Goal: Task Accomplishment & Management: Use online tool/utility

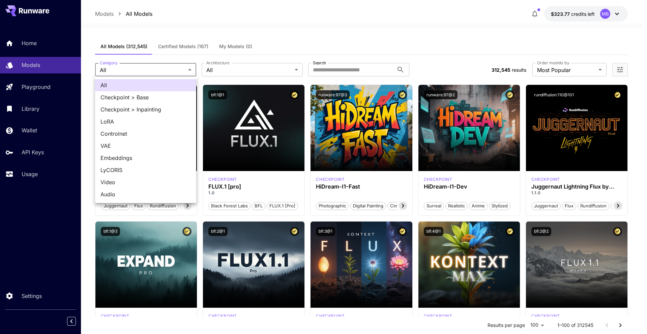
click at [341, 73] on div at bounding box center [323, 167] width 647 height 334
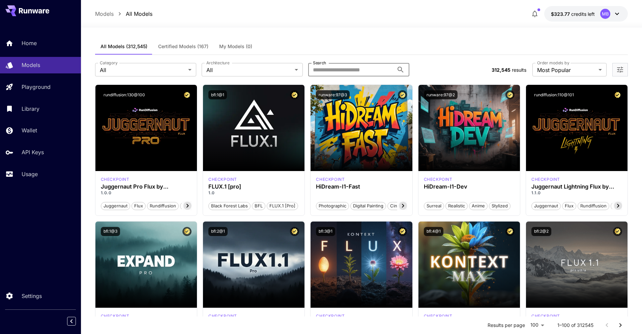
click at [335, 72] on input "Search" at bounding box center [351, 69] width 86 height 13
type input "****"
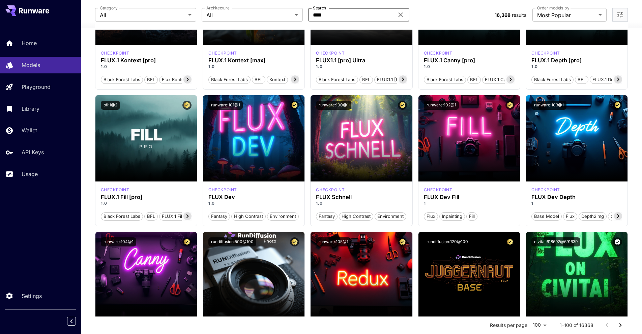
scroll to position [264, 0]
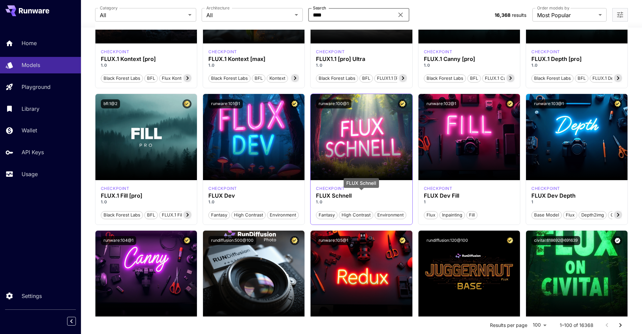
click at [366, 193] on h3 "FLUX Schnell" at bounding box center [361, 196] width 91 height 6
click at [331, 189] on p "checkpoint" at bounding box center [330, 189] width 29 height 6
click at [351, 192] on div "FLUX Schnell" at bounding box center [360, 185] width 35 height 14
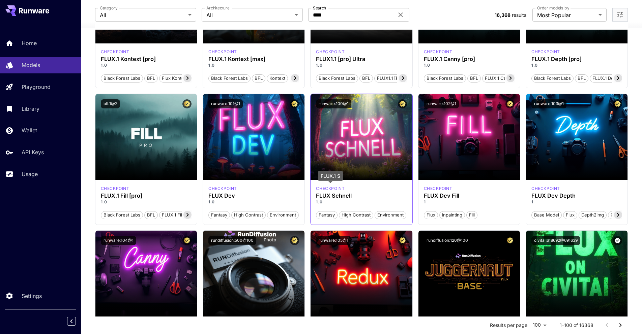
click at [334, 188] on p "checkpoint" at bounding box center [330, 189] width 29 height 6
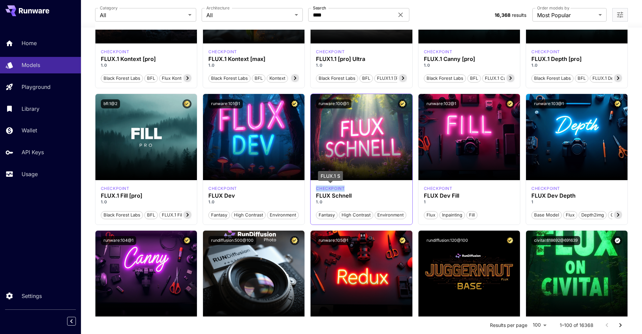
click at [334, 188] on p "checkpoint" at bounding box center [330, 189] width 29 height 6
click at [332, 218] on span "Fantasy" at bounding box center [326, 215] width 21 height 7
click at [347, 215] on span "High Contrast" at bounding box center [356, 215] width 34 height 7
click at [382, 204] on p "1.0" at bounding box center [361, 202] width 91 height 6
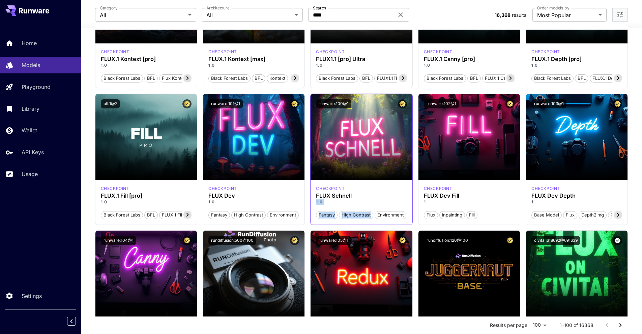
drag, startPoint x: 382, startPoint y: 204, endPoint x: 346, endPoint y: 184, distance: 40.7
click at [346, 184] on div "checkpoint FLUX Schnell 1.0 Fantasy High Contrast Environment" at bounding box center [360, 202] width 101 height 44
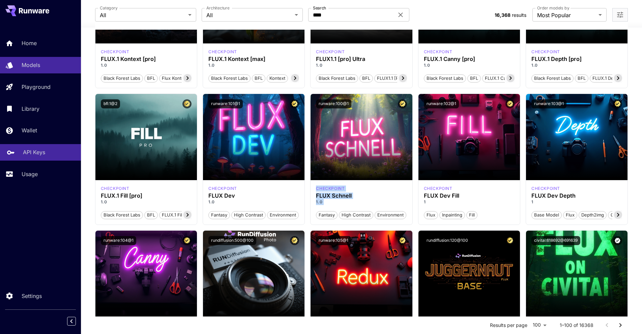
click at [52, 150] on div "API Keys" at bounding box center [49, 152] width 53 height 8
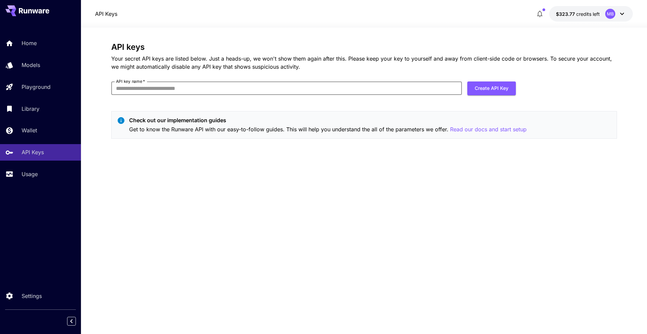
click at [215, 86] on input "API key name   *" at bounding box center [286, 88] width 350 height 13
click at [267, 171] on div "API keys Your secret API keys are listed below. Just a heads-up, we won't show …" at bounding box center [363, 180] width 505 height 277
click at [274, 87] on input "API key name   *" at bounding box center [286, 88] width 350 height 13
type input "**********"
click at [488, 87] on button "Create API Key" at bounding box center [491, 89] width 49 height 14
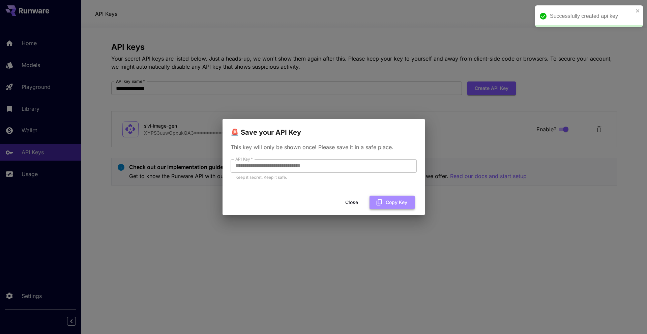
click at [401, 206] on button "Copy Key" at bounding box center [391, 203] width 45 height 14
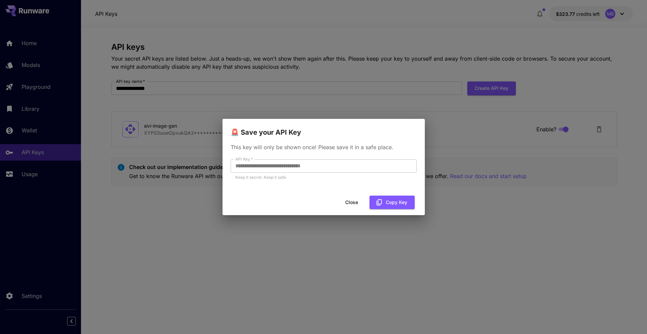
click at [346, 204] on button "Close" at bounding box center [351, 203] width 30 height 14
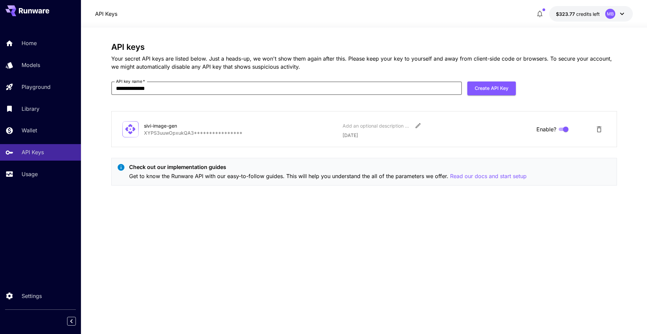
click at [233, 93] on input "**********" at bounding box center [286, 88] width 350 height 13
click at [282, 135] on p "**********" at bounding box center [240, 132] width 193 height 7
click at [232, 132] on p "**********" at bounding box center [240, 132] width 193 height 7
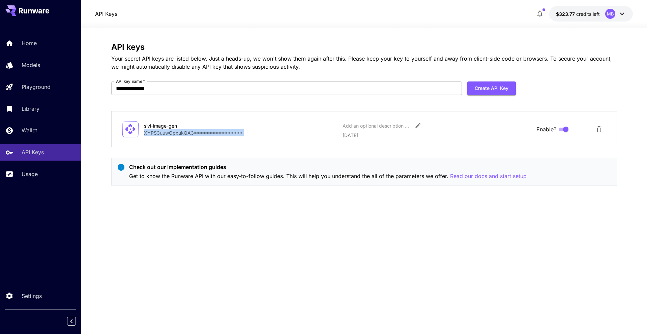
click at [232, 132] on p "**********" at bounding box center [240, 132] width 193 height 7
click at [299, 210] on div "**********" at bounding box center [363, 180] width 505 height 277
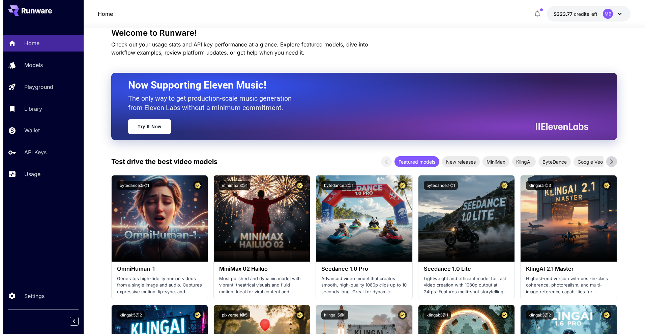
scroll to position [29, 0]
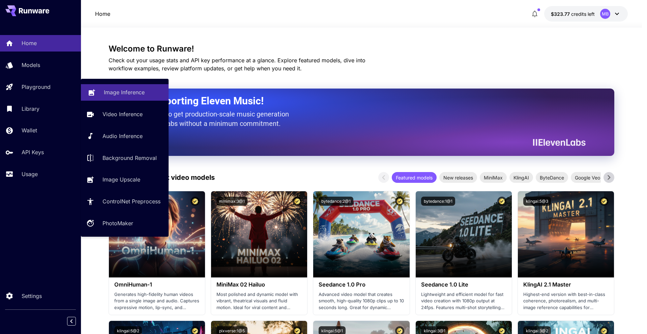
click at [117, 100] on link "Image Inference" at bounding box center [125, 92] width 88 height 17
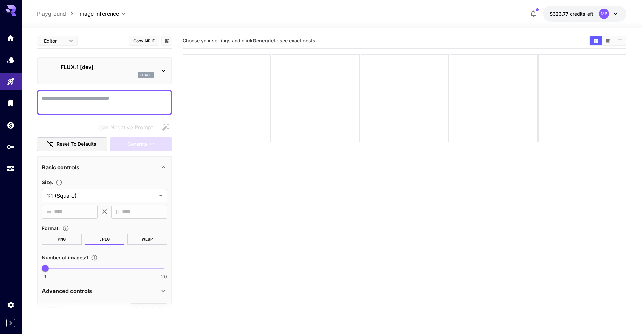
type input "**********"
click at [86, 66] on p "FLUX.1 [dev]" at bounding box center [107, 67] width 93 height 8
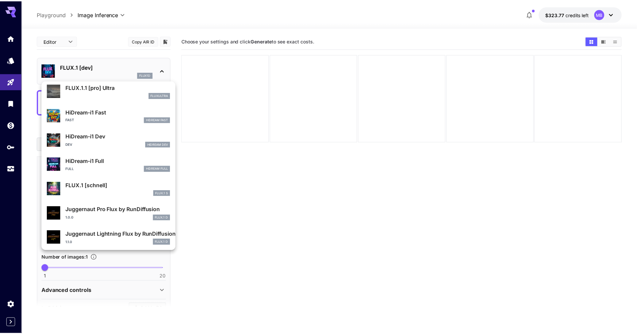
scroll to position [545, 0]
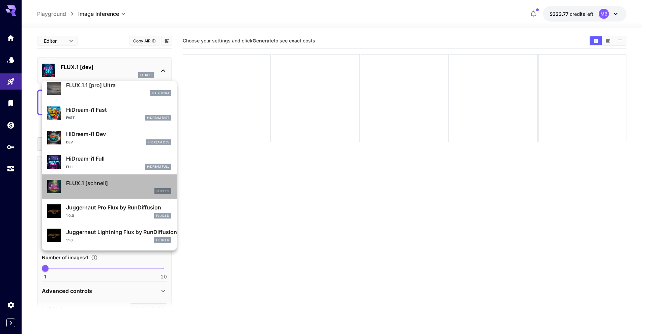
click at [113, 191] on div "FLUX.1 S" at bounding box center [118, 191] width 105 height 6
type input "*"
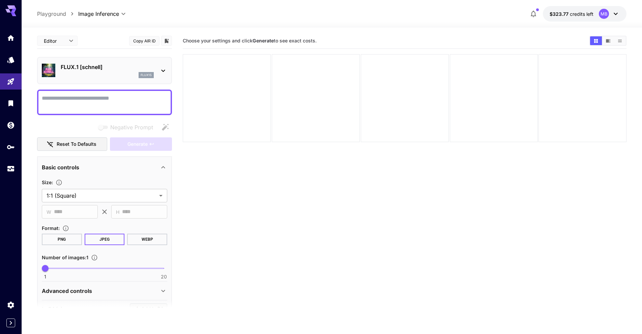
click at [113, 105] on textarea "Negative Prompt" at bounding box center [104, 102] width 125 height 16
click at [126, 106] on textarea "Negative Prompt" at bounding box center [104, 102] width 125 height 16
paste textarea "**********"
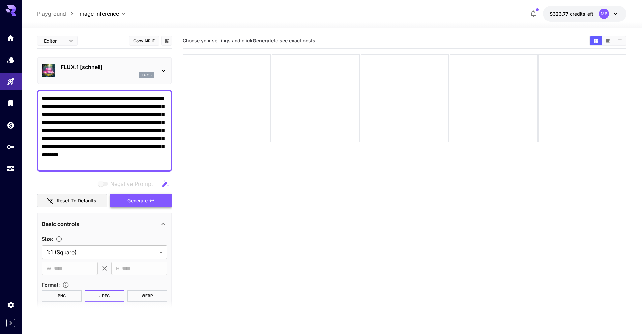
type textarea "**********"
click at [137, 200] on span "Generate" at bounding box center [137, 201] width 20 height 8
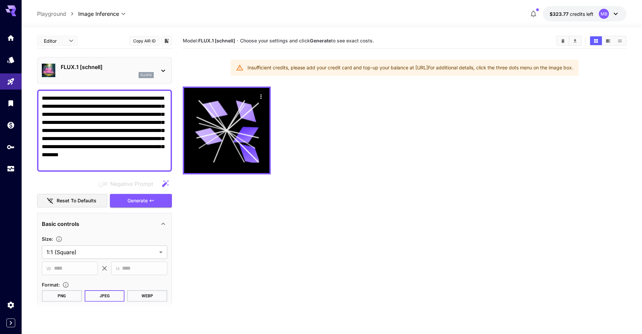
click at [83, 259] on section "**********" at bounding box center [104, 255] width 125 height 40
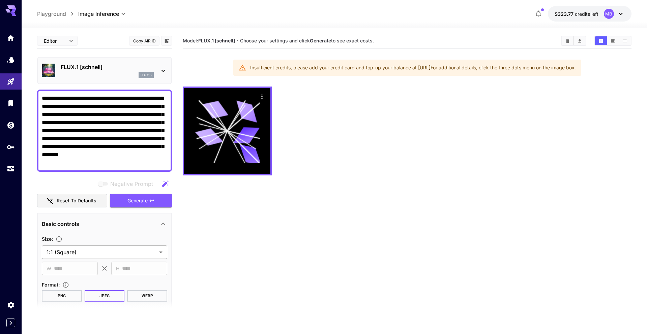
click at [83, 254] on body "**********" at bounding box center [323, 193] width 647 height 387
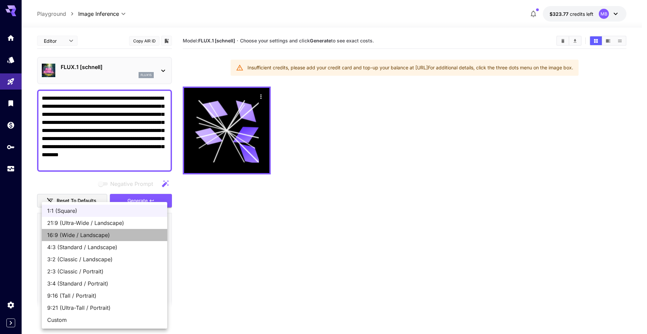
click at [93, 241] on li "16:9 (Wide / Landscape)" at bounding box center [104, 235] width 125 height 12
type input "**********"
type input "****"
type input "***"
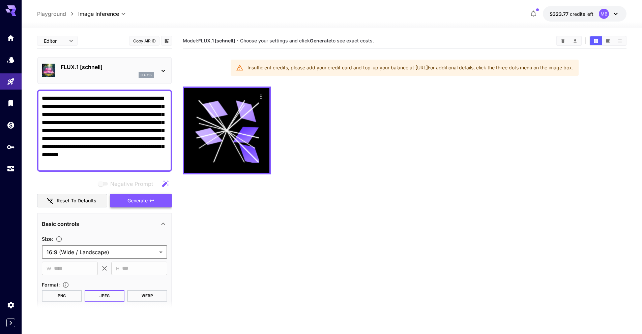
click at [146, 202] on span "Generate" at bounding box center [137, 201] width 20 height 8
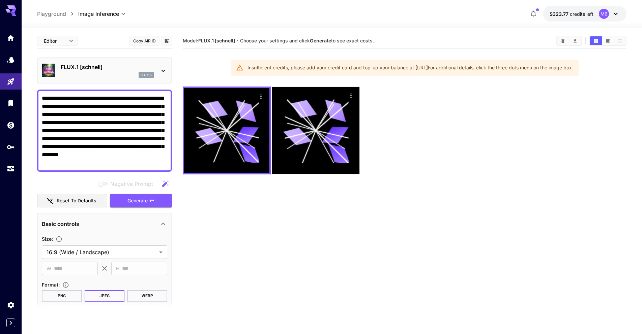
click at [133, 158] on textarea "**********" at bounding box center [104, 130] width 125 height 73
paste textarea "**********"
type textarea "**********"
click at [134, 197] on span "Generate" at bounding box center [137, 201] width 20 height 8
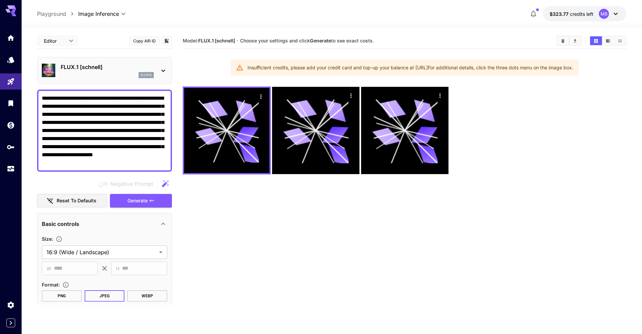
click at [108, 74] on div "flux1s" at bounding box center [107, 75] width 93 height 6
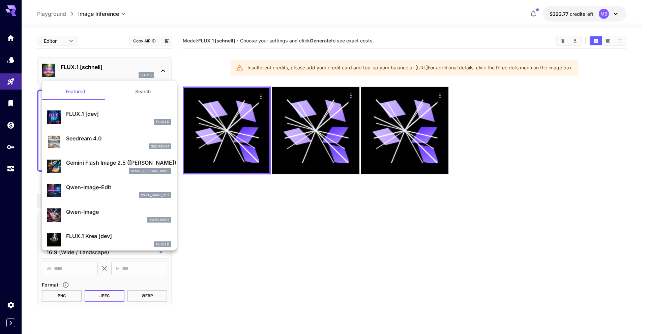
click at [96, 122] on div "FLUX.1 D" at bounding box center [118, 122] width 105 height 6
type input "**"
type input "***"
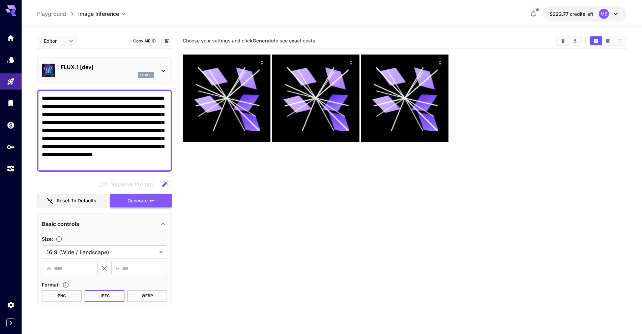
click at [133, 206] on button "Generate" at bounding box center [141, 201] width 62 height 14
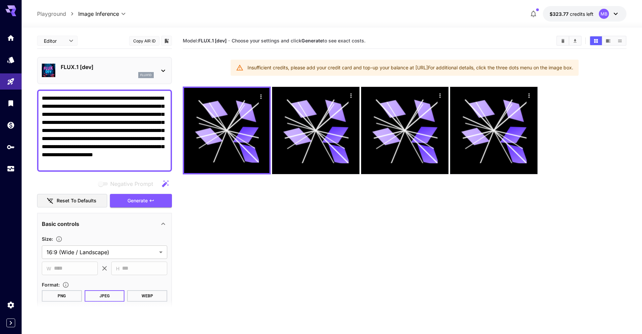
click at [380, 67] on div "Insufficient credits, please add your credit card and top-up your balance at [U…" at bounding box center [409, 68] width 325 height 12
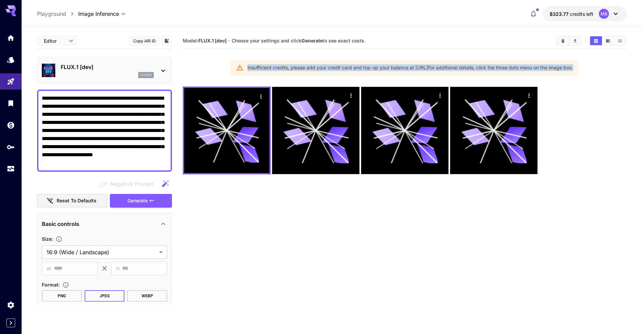
click at [380, 67] on div "Insufficient credits, please add your credit card and top-up your balance at [U…" at bounding box center [409, 68] width 325 height 12
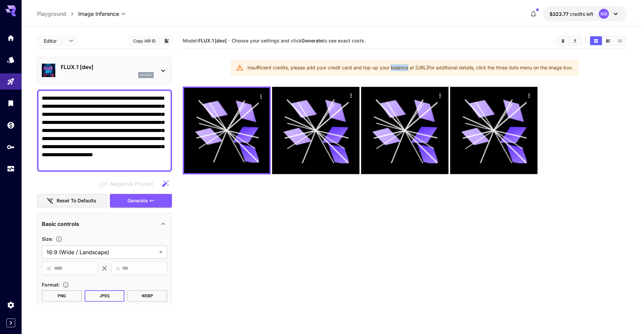
click at [380, 67] on div "Insufficient credits, please add your credit card and top-up your balance at [U…" at bounding box center [409, 68] width 325 height 12
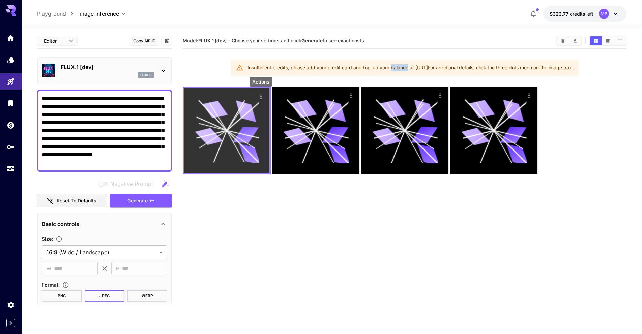
click at [260, 98] on icon "Actions" at bounding box center [260, 96] width 7 height 7
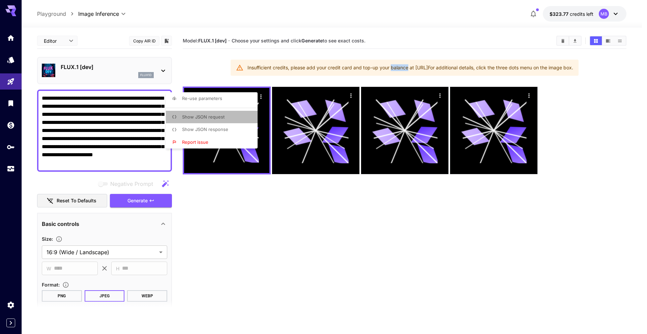
click at [230, 121] on li "Show JSON request" at bounding box center [214, 117] width 96 height 13
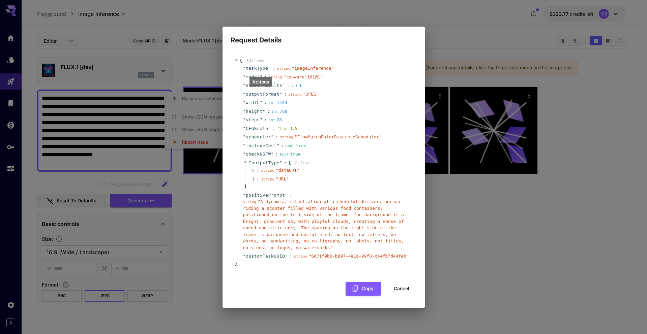
click at [287, 211] on span "" A dynamic, illustration of a cheerful delivery person riding a scooter filled…" at bounding box center [323, 224] width 161 height 51
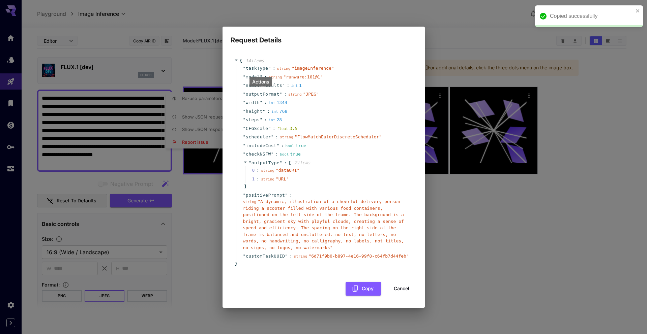
click at [322, 176] on div "1 : string " URL "" at bounding box center [328, 179] width 166 height 9
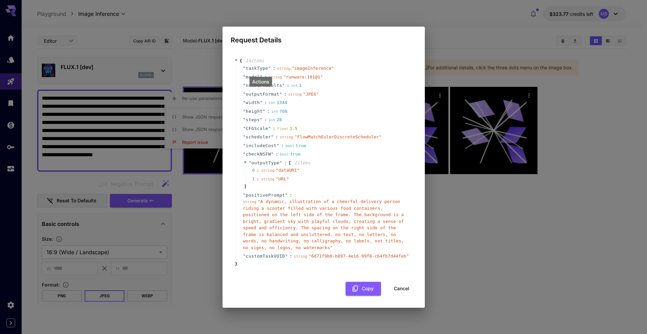
click at [479, 196] on div "Request Details { 14 item s " taskType " : string " imageInference " " model " …" at bounding box center [323, 167] width 647 height 334
click at [403, 287] on button "Cancel" at bounding box center [401, 289] width 30 height 14
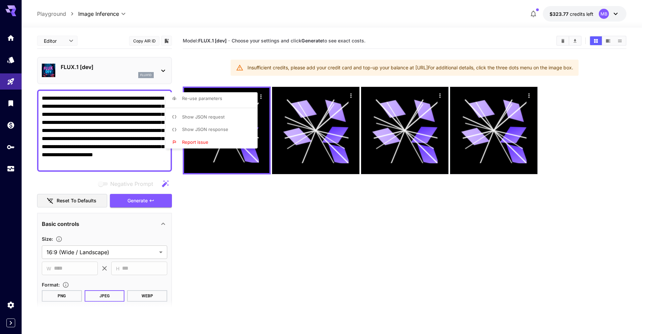
click at [531, 99] on div at bounding box center [323, 167] width 647 height 334
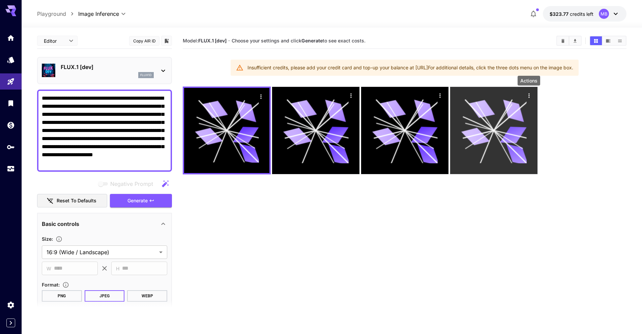
click at [531, 97] on icon "Actions" at bounding box center [528, 95] width 7 height 7
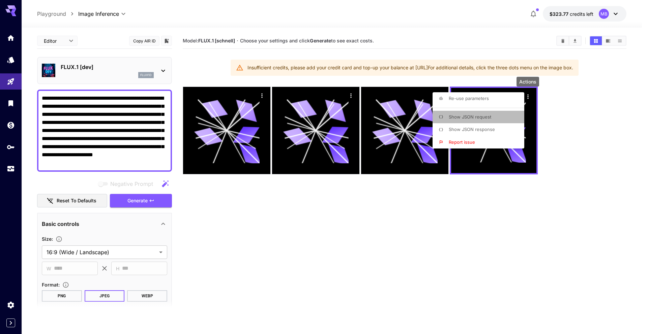
click at [475, 118] on span "Show JSON request" at bounding box center [469, 116] width 42 height 5
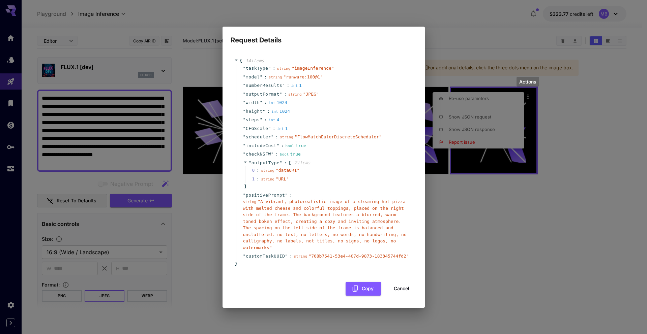
click at [472, 58] on div "Request Details { 14 item s " taskType " : string " imageInference " " model " …" at bounding box center [323, 167] width 647 height 334
click at [402, 293] on button "Cancel" at bounding box center [401, 289] width 30 height 14
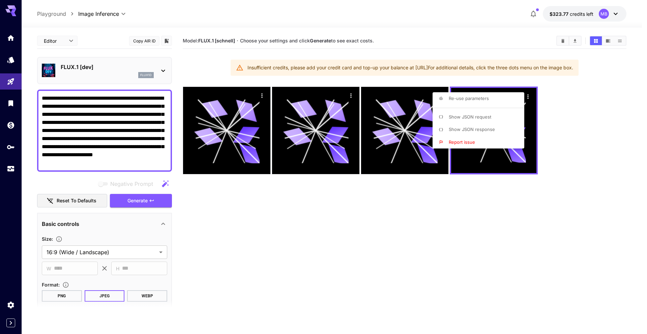
click at [259, 95] on div at bounding box center [323, 167] width 647 height 334
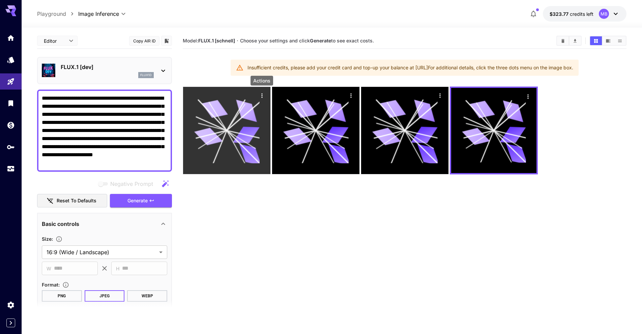
click at [261, 95] on icon "Actions" at bounding box center [261, 95] width 7 height 7
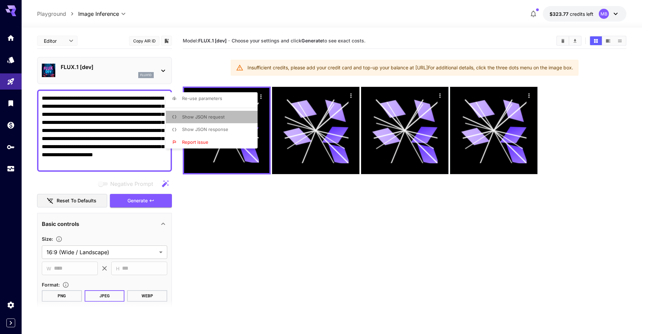
click at [226, 120] on li "Show JSON request" at bounding box center [214, 117] width 96 height 13
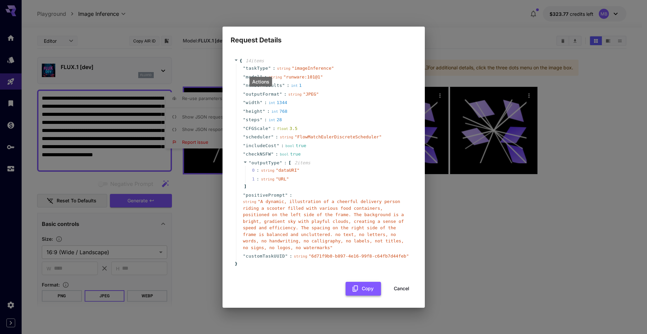
click at [364, 289] on button "Copy" at bounding box center [362, 289] width 35 height 14
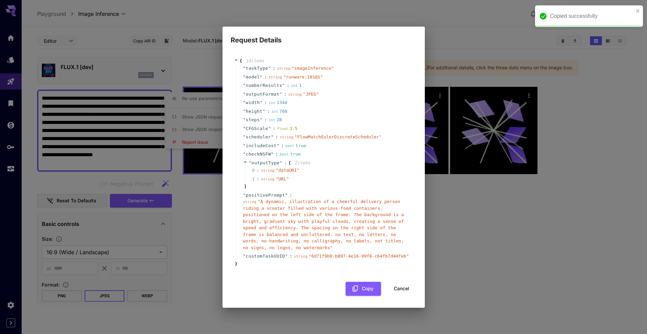
click at [434, 202] on div "Request Details { 14 item s " taskType " : string " imageInference " " model " …" at bounding box center [323, 167] width 647 height 334
click at [404, 290] on button "Cancel" at bounding box center [401, 289] width 30 height 14
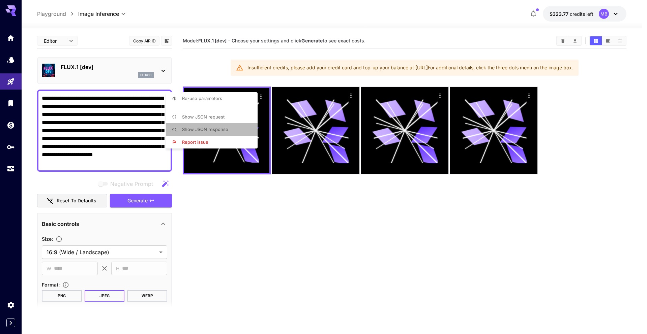
click at [228, 128] on li "Show JSON response" at bounding box center [214, 129] width 96 height 13
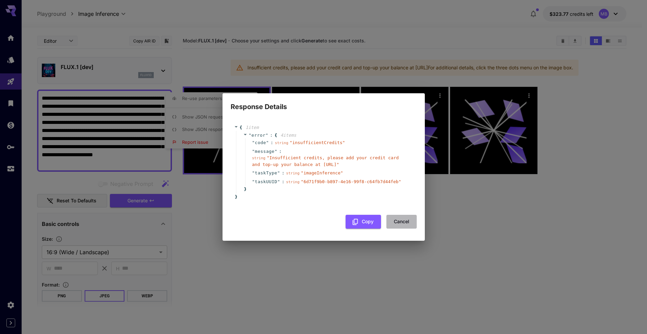
click at [407, 225] on button "Cancel" at bounding box center [401, 222] width 30 height 14
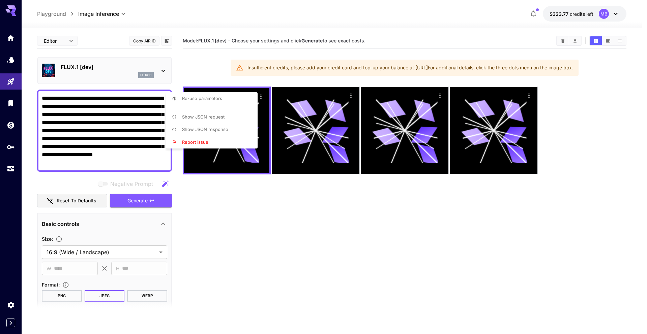
click at [526, 94] on div at bounding box center [323, 167] width 647 height 334
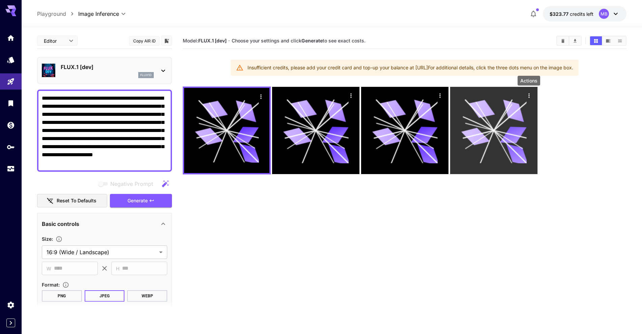
click at [528, 95] on icon "Actions" at bounding box center [528, 95] width 7 height 7
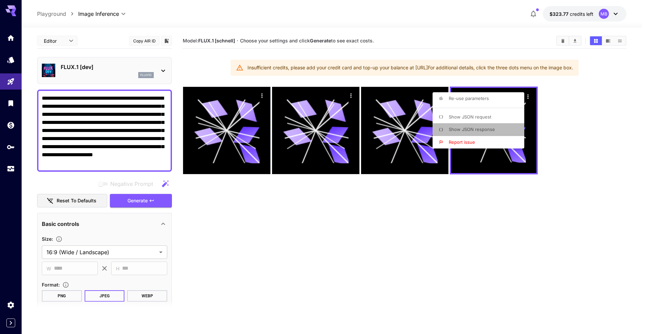
click at [474, 131] on span "Show JSON response" at bounding box center [471, 129] width 46 height 5
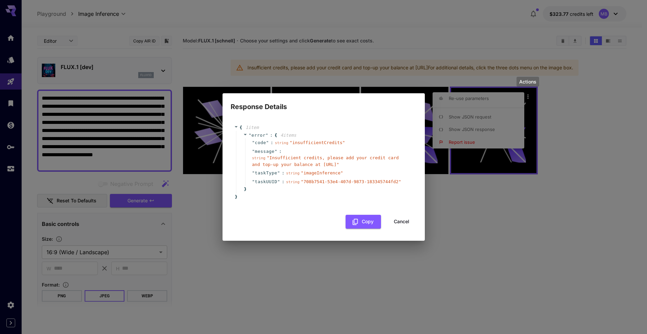
drag, startPoint x: 323, startPoint y: 165, endPoint x: 396, endPoint y: 166, distance: 72.5
click at [396, 166] on span "" Insufficient credits, please add your credit card and top-up your balance at …" at bounding box center [325, 161] width 147 height 12
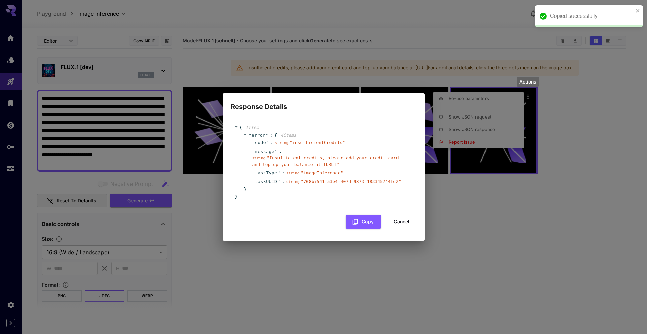
copy span "[URL]"
click at [400, 221] on button "Cancel" at bounding box center [401, 222] width 30 height 14
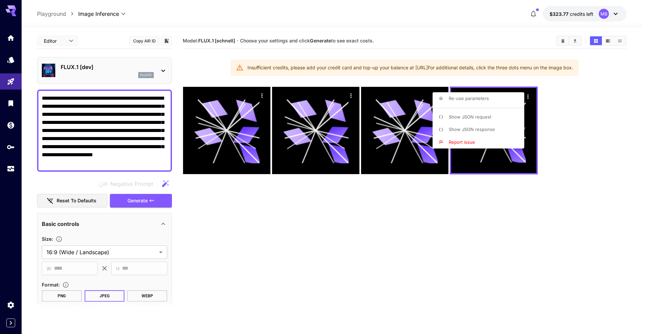
click at [71, 41] on div at bounding box center [323, 167] width 647 height 334
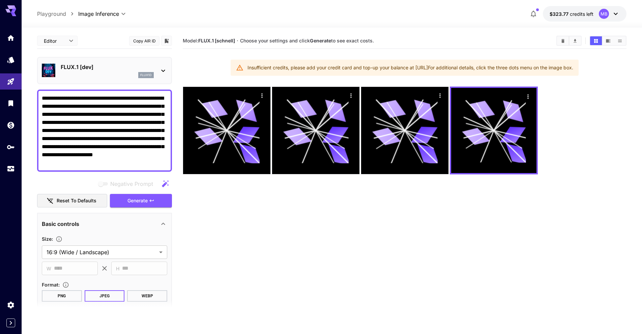
click at [267, 39] on span "Choose your settings and click Generate to see exact costs." at bounding box center [307, 41] width 134 height 6
click at [374, 40] on span "Choose your settings and click Generate to see exact costs." at bounding box center [307, 41] width 134 height 6
click at [374, 41] on span "Choose your settings and click Generate to see exact costs." at bounding box center [307, 41] width 134 height 6
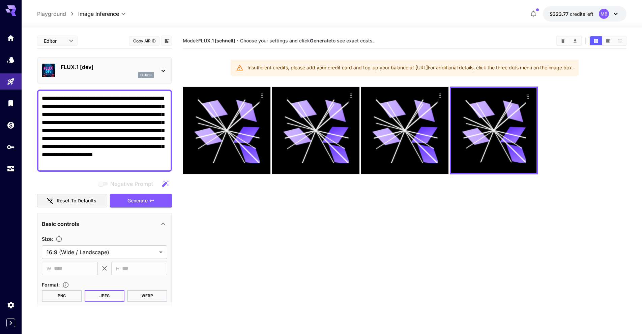
click at [374, 41] on span "Choose your settings and click Generate to see exact costs." at bounding box center [307, 41] width 134 height 6
click at [610, 16] on div "MB" at bounding box center [608, 14] width 21 height 10
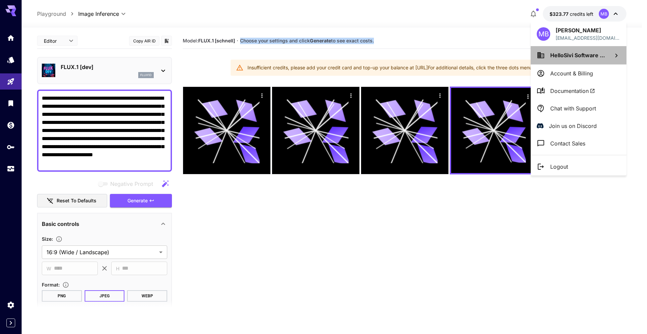
click at [620, 55] on icon at bounding box center [616, 56] width 8 height 8
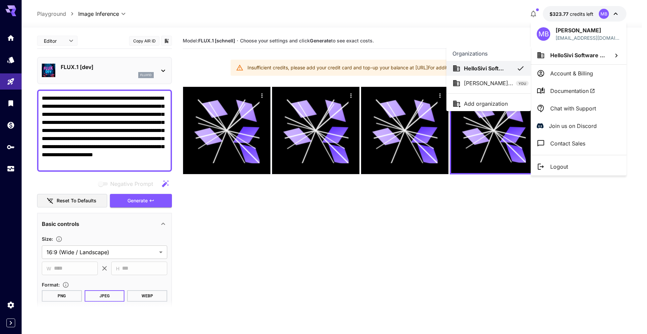
click at [581, 73] on div at bounding box center [323, 167] width 647 height 334
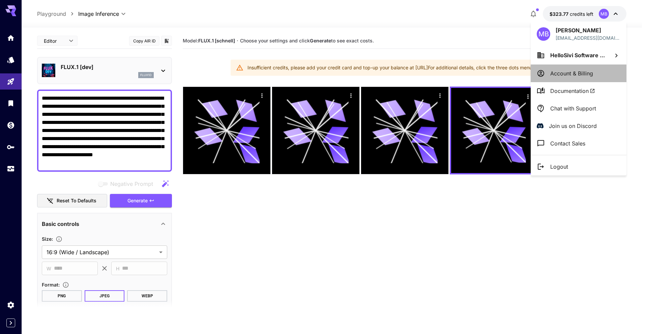
click at [581, 73] on p "Account & Billing" at bounding box center [571, 73] width 43 height 8
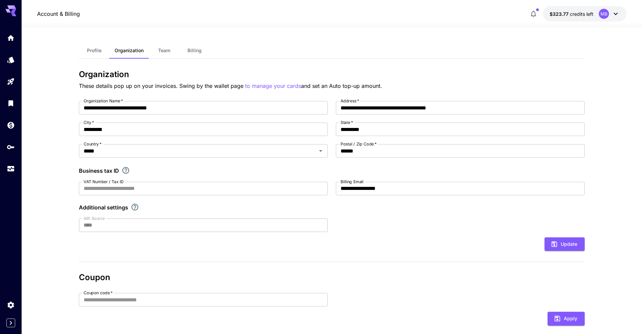
click at [170, 53] on span "Team" at bounding box center [164, 51] width 12 height 6
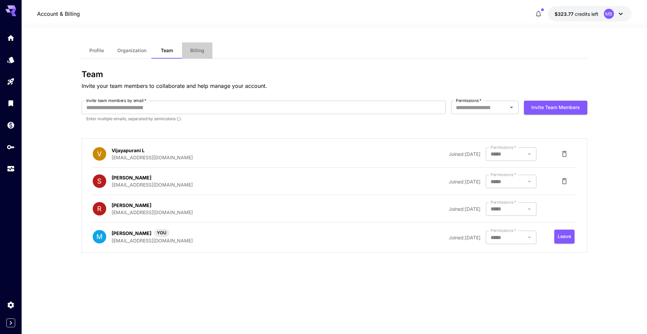
click at [196, 54] on button "Billing" at bounding box center [197, 50] width 30 height 16
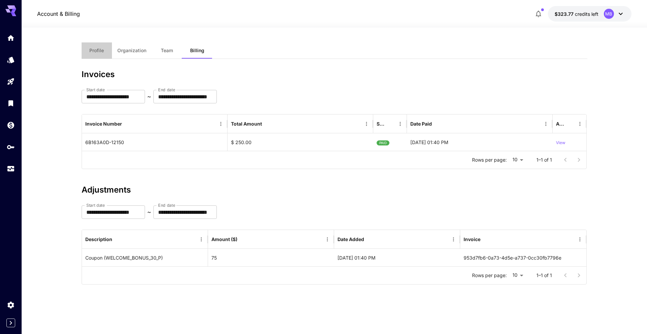
click at [96, 55] on button "Profile" at bounding box center [97, 50] width 30 height 16
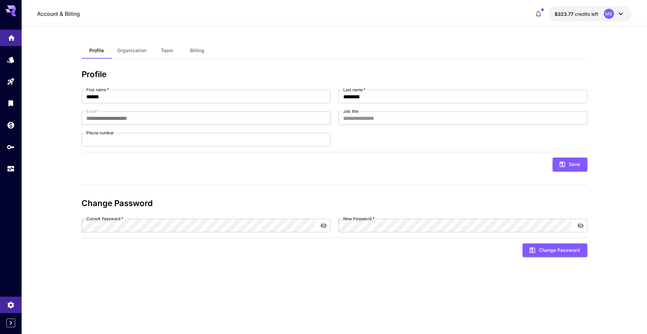
click at [12, 43] on link at bounding box center [11, 38] width 22 height 17
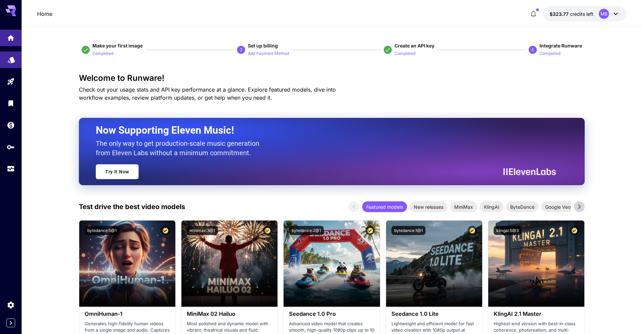
click at [9, 63] on link at bounding box center [11, 60] width 22 height 17
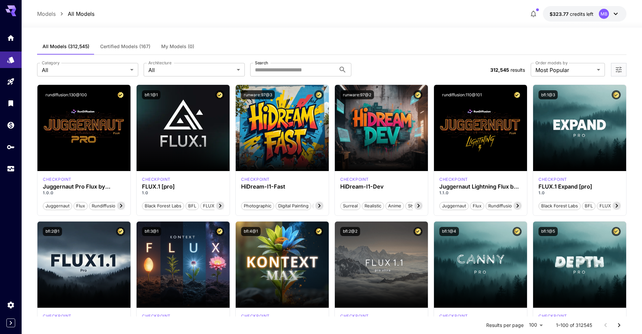
click at [8, 92] on div at bounding box center [11, 103] width 22 height 147
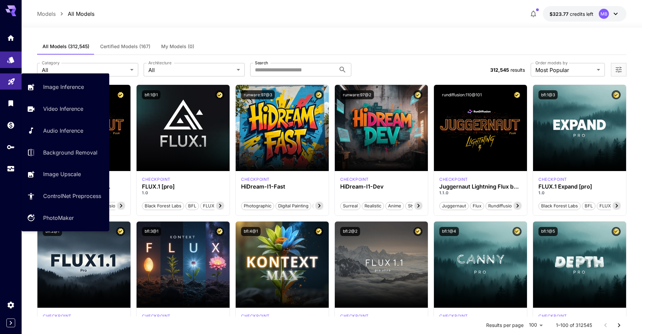
click at [10, 84] on link at bounding box center [11, 81] width 22 height 17
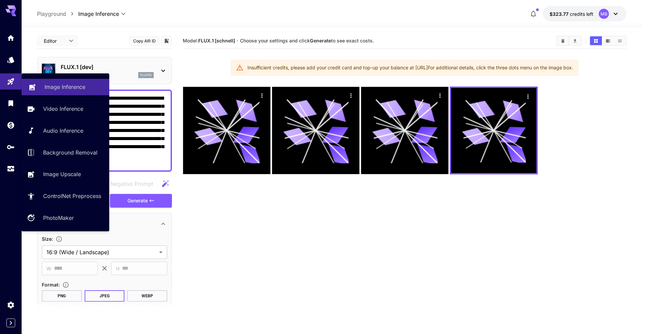
click at [59, 88] on p "Image Inference" at bounding box center [64, 87] width 41 height 8
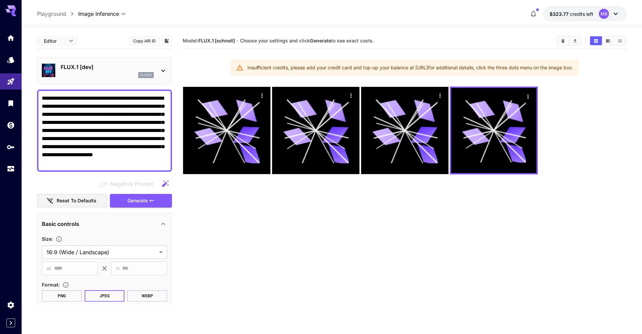
click at [117, 71] on div "FLUX.1 [dev] flux1d" at bounding box center [107, 70] width 93 height 15
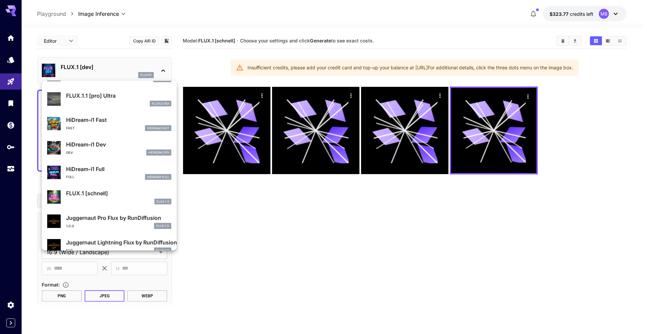
scroll to position [545, 0]
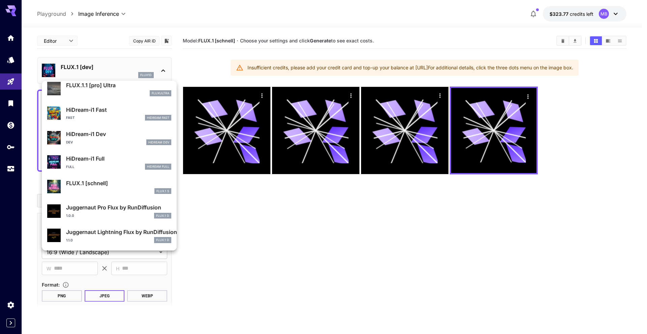
click at [236, 254] on div at bounding box center [323, 167] width 647 height 334
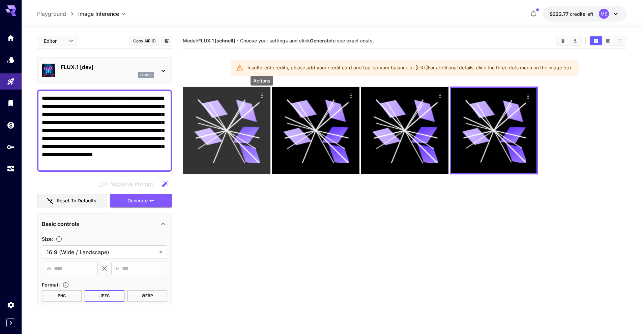
click at [259, 97] on icon "Actions" at bounding box center [261, 95] width 7 height 7
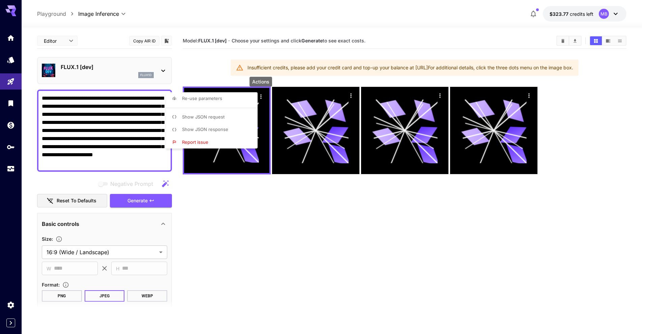
click at [205, 115] on span "Show JSON request" at bounding box center [203, 116] width 42 height 5
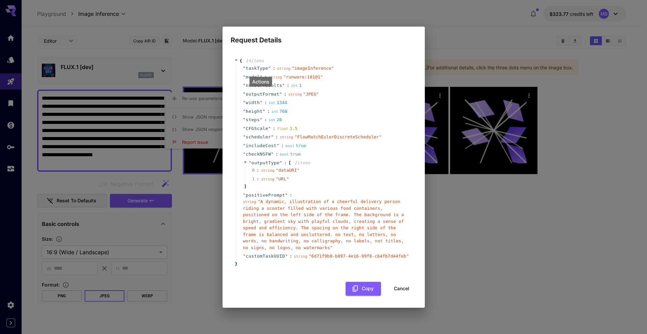
click at [297, 78] on span "" runware:101@1 "" at bounding box center [302, 76] width 39 height 5
